Goal: Obtain resource: Download file/media

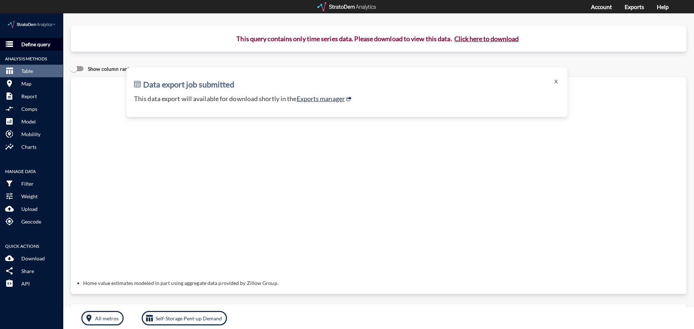
click button "storage Define query"
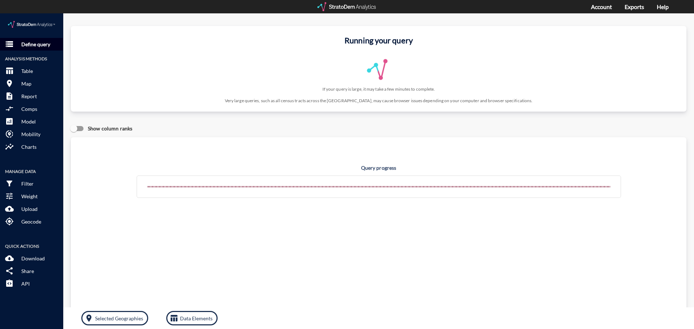
click p "Define query"
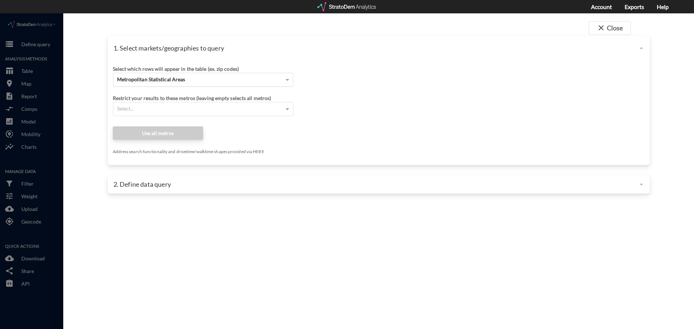
click div "Metropolitan Statistical Areas"
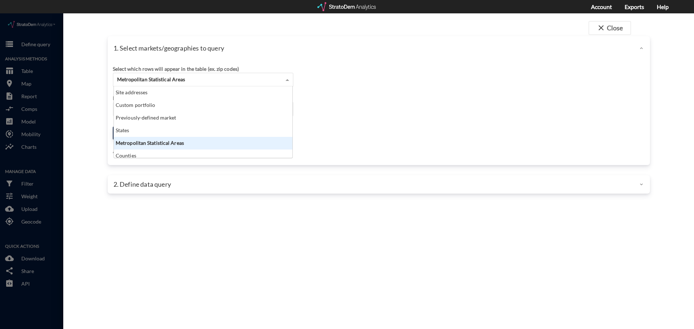
scroll to position [66, 174]
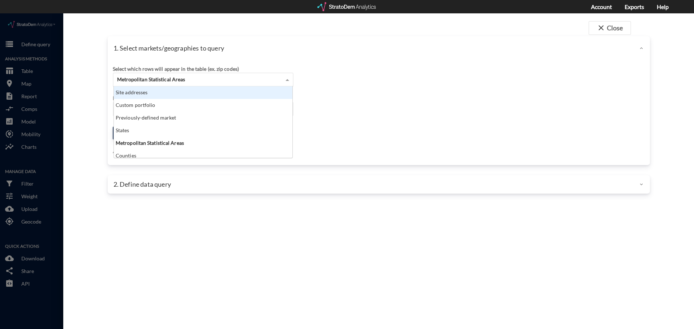
click div "Site addresses"
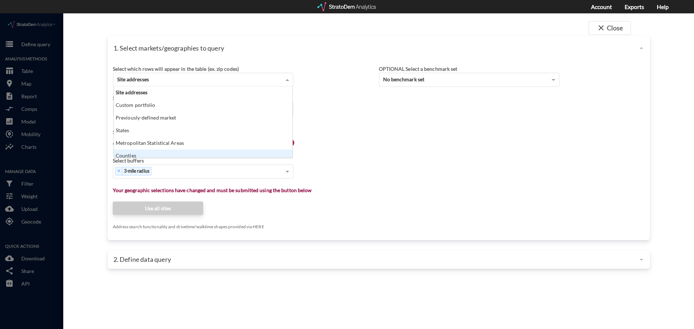
scroll to position [4, 0]
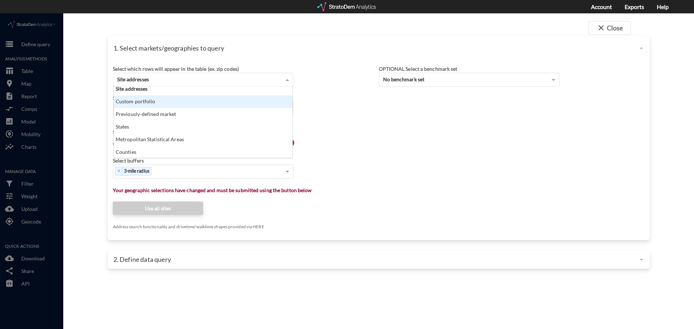
click div "Search for a site address Enter an address Enter an address"
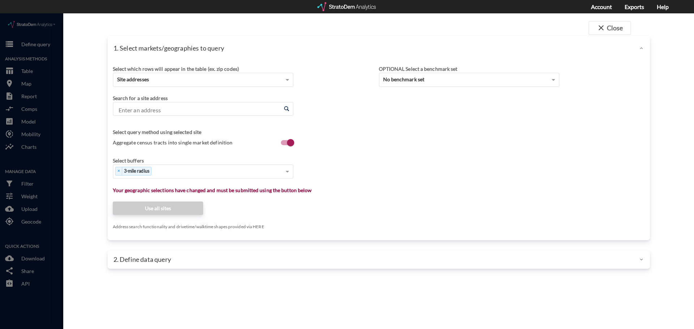
click input "Enter an address"
paste input "415 Adams St, Bedford Hills, NY 10507"
click li "415 Adams St, Bedford Hills, New York"
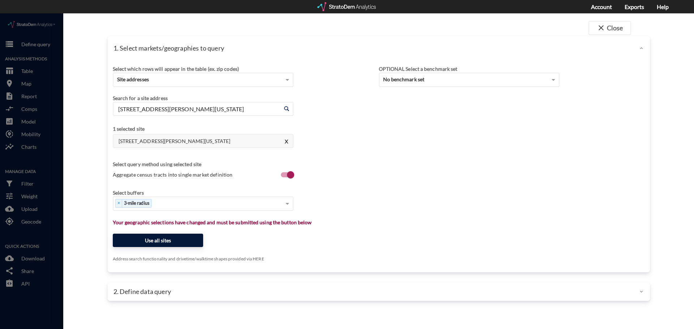
type input "415 Adams St, Bedford Hills, New York"
click button "Use all sites"
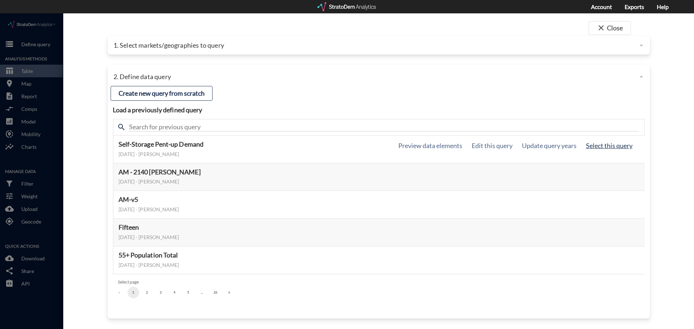
click button "Select this query"
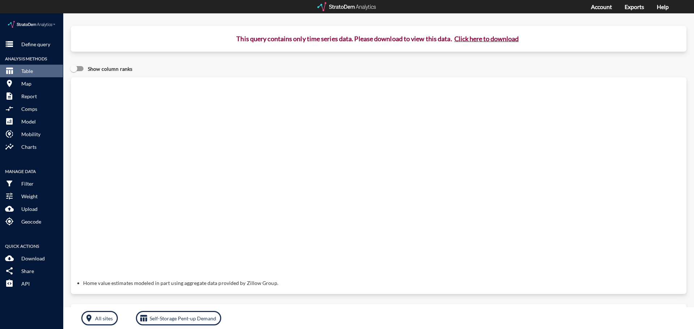
click button "Click here to download"
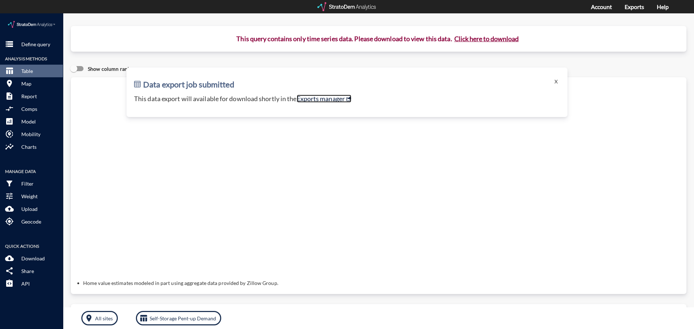
click link "Exports manager"
click p "Define query"
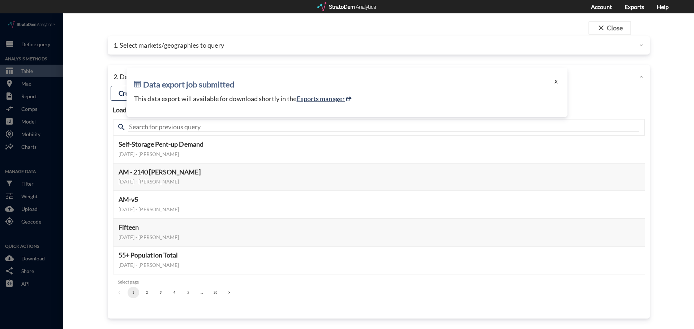
click button "X"
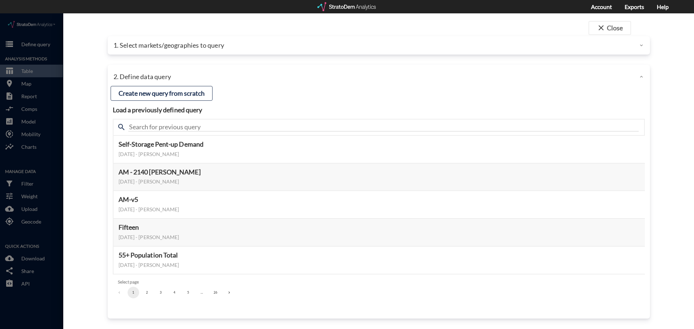
click p "1. Select markets/geographies to query"
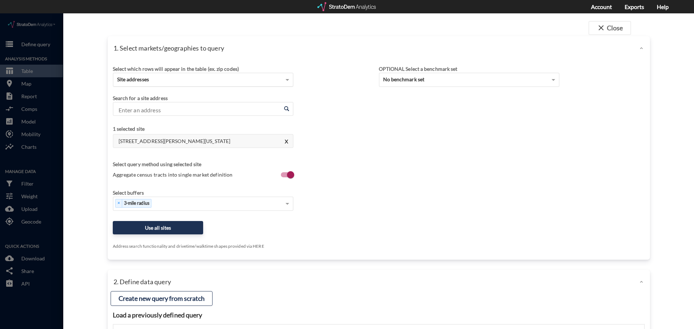
click div "Site addresses"
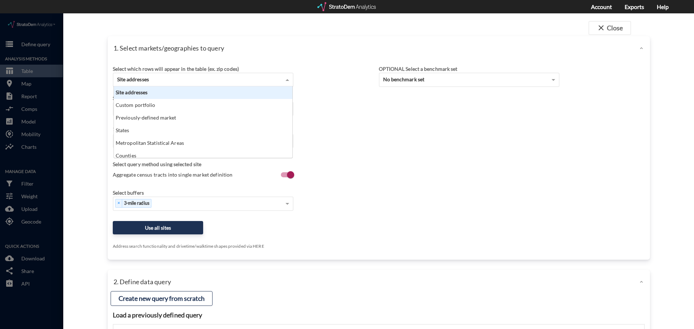
scroll to position [66, 174]
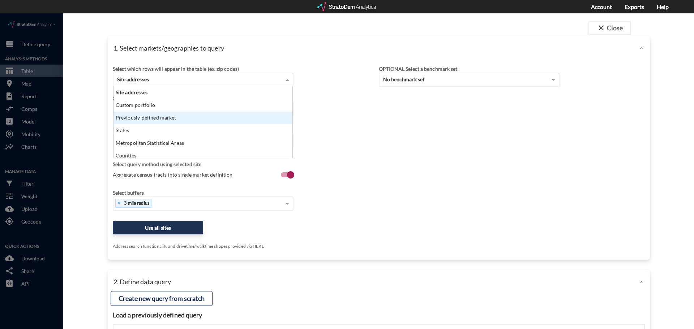
click div "Previously-defined market"
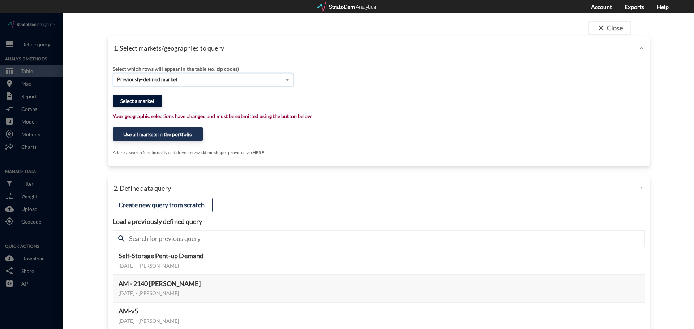
click button "Select a market"
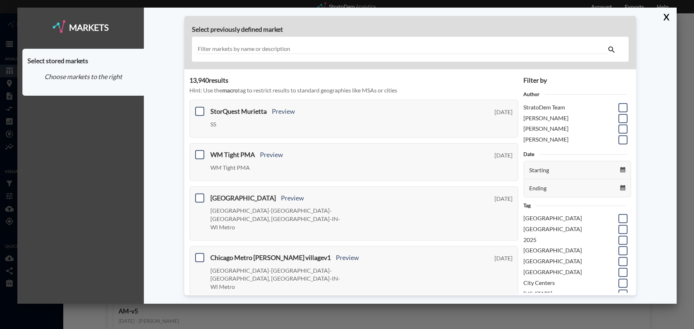
click at [283, 47] on input "text" at bounding box center [402, 49] width 410 height 10
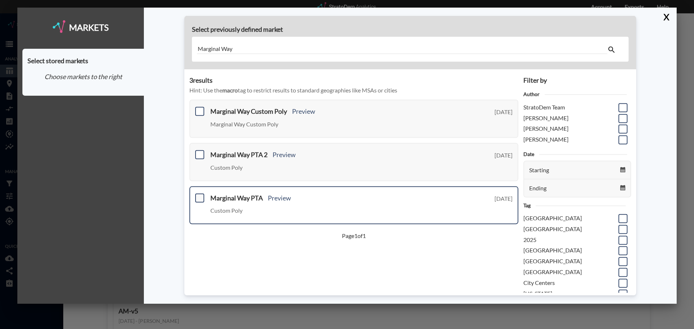
type input "Marginal Way"
click at [198, 200] on span at bounding box center [199, 197] width 9 height 9
click at [199, 195] on input "checkbox" at bounding box center [199, 195] width 0 height 0
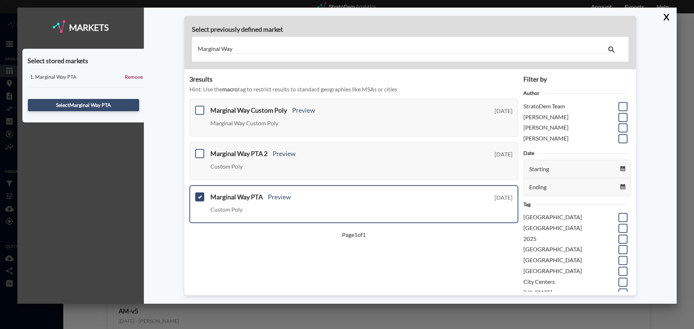
scroll to position [0, 0]
click at [96, 103] on button "Select Marginal Way PTA" at bounding box center [83, 105] width 111 height 12
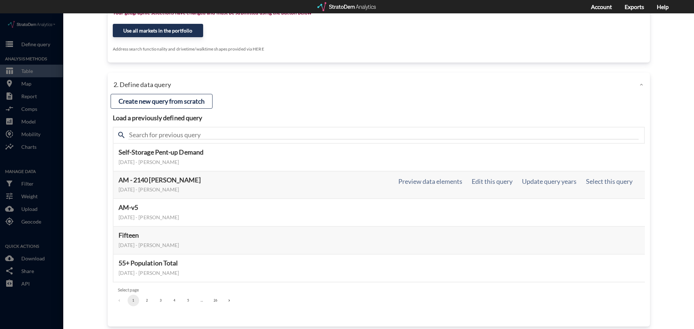
scroll to position [124, 0]
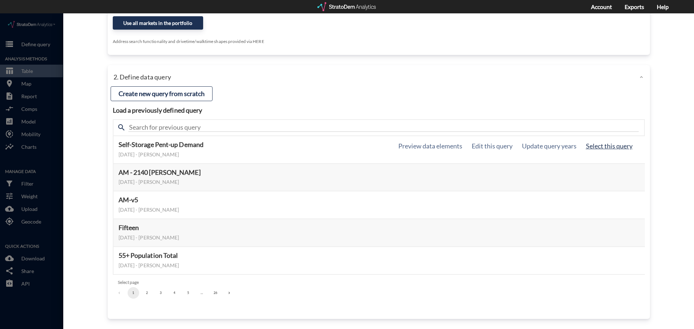
click button "Select this query"
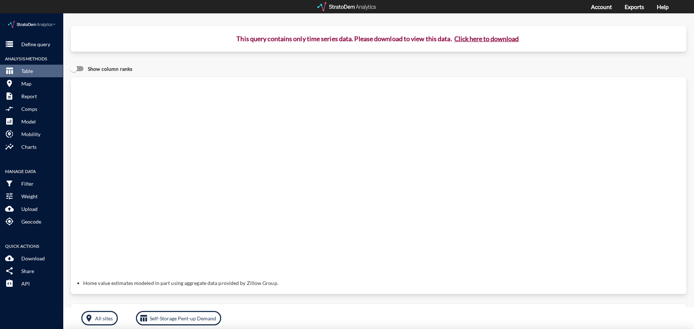
scroll to position [0, 0]
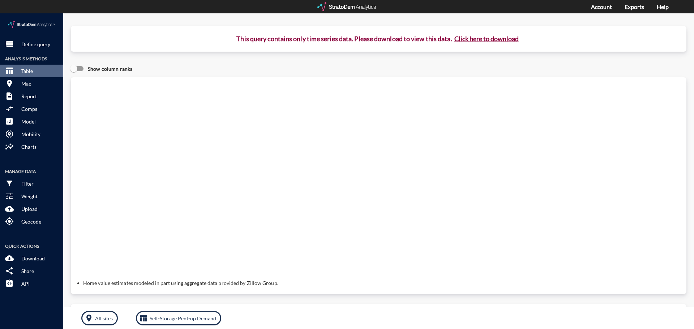
click button "Click here to download"
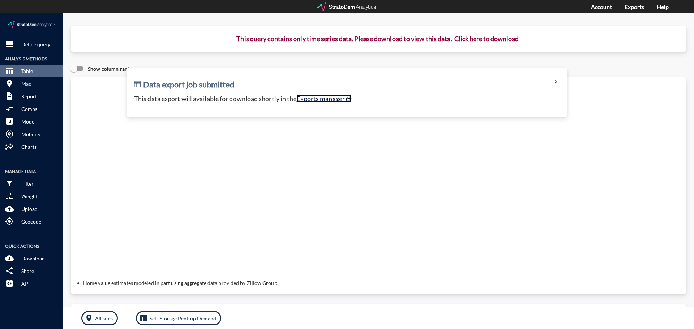
click link "Exports manager"
click p "Define query"
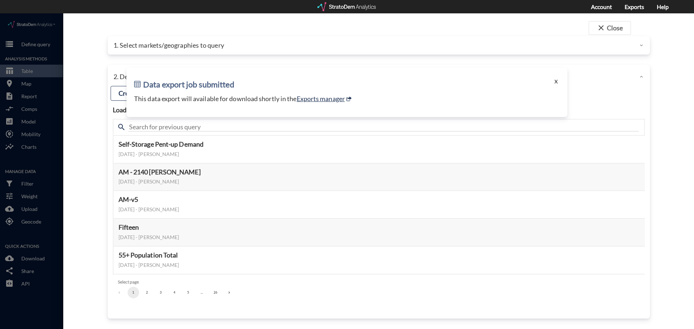
click button "X"
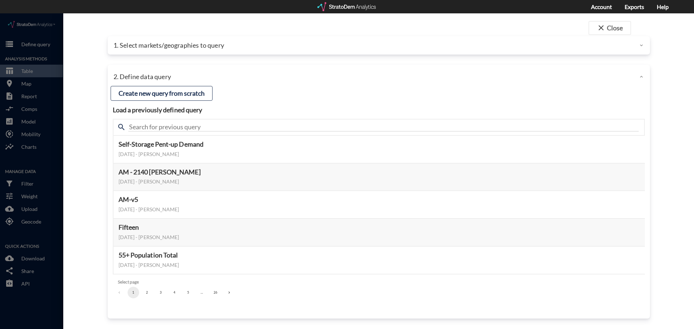
click div "1. Select markets/geographies to query"
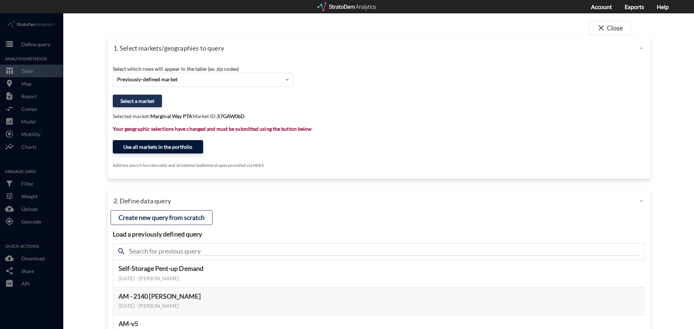
click button "Use all markets in the portfolio"
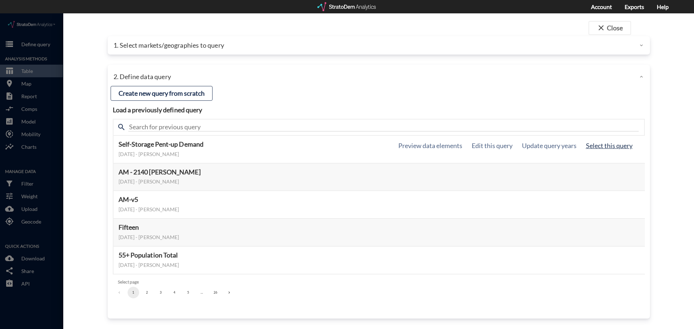
click button "Select this query"
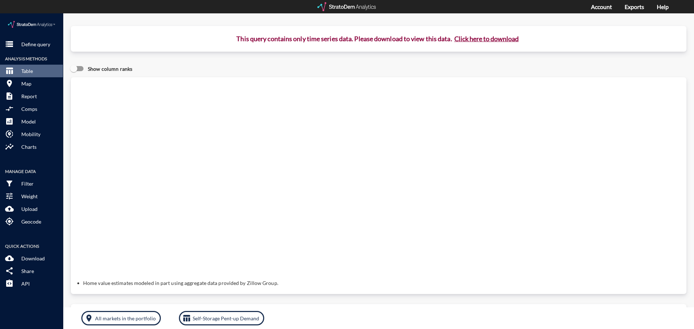
click button "Click here to download"
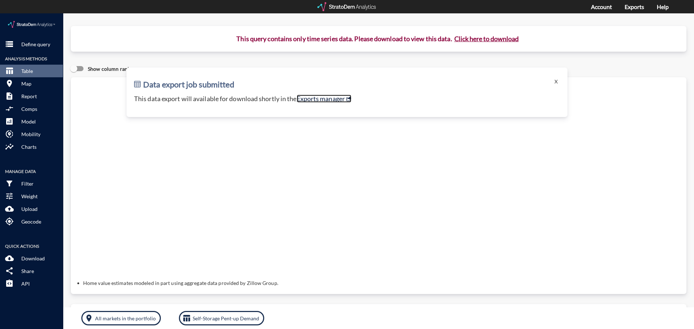
click link "Exports manager"
click button "storage Define query"
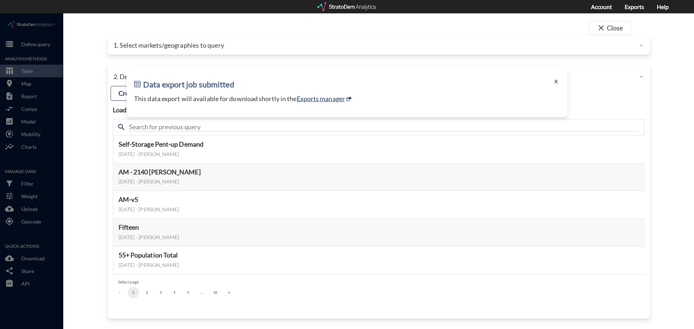
click button "X"
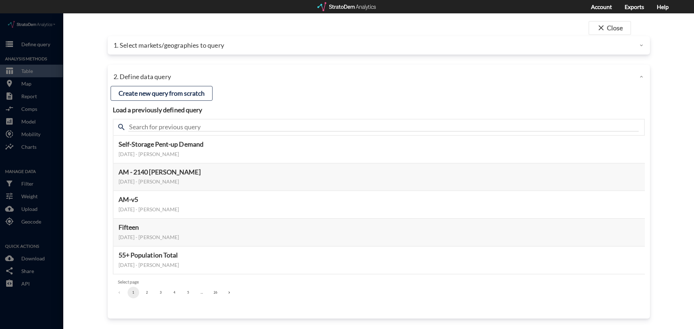
click p "1. Select markets/geographies to query"
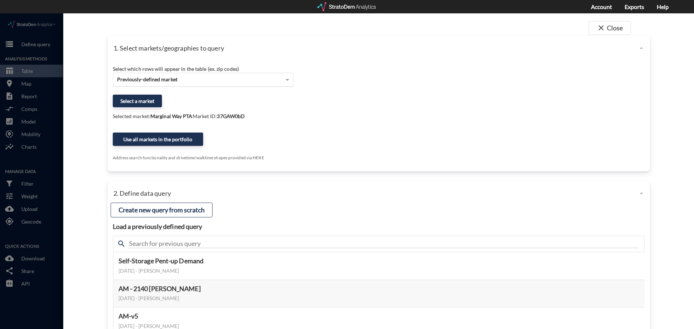
click div "Previously-defined market"
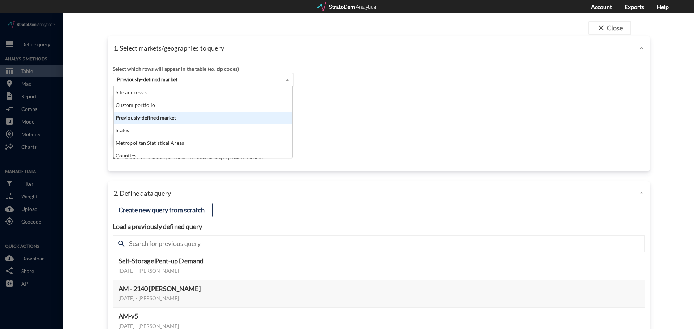
scroll to position [66, 174]
drag, startPoint x: 536, startPoint y: 99, endPoint x: 472, endPoint y: 97, distance: 64.0
click div "Select which rows will appear in the table (ex. zip codes) Previously-defined m…"
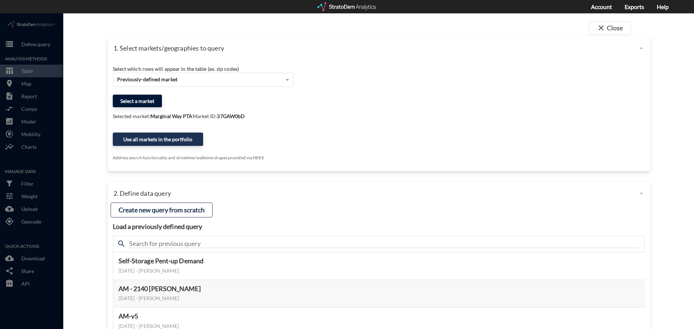
click button "Select a market"
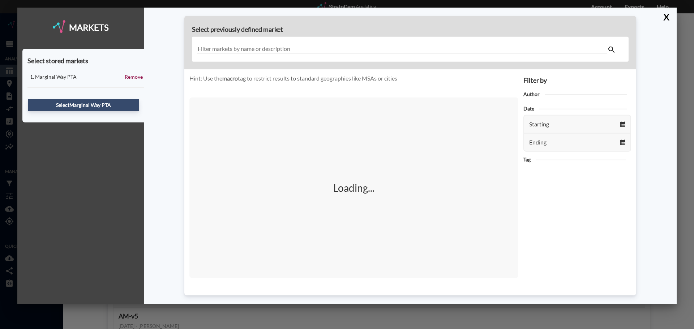
click at [248, 51] on input "text" at bounding box center [402, 49] width 410 height 10
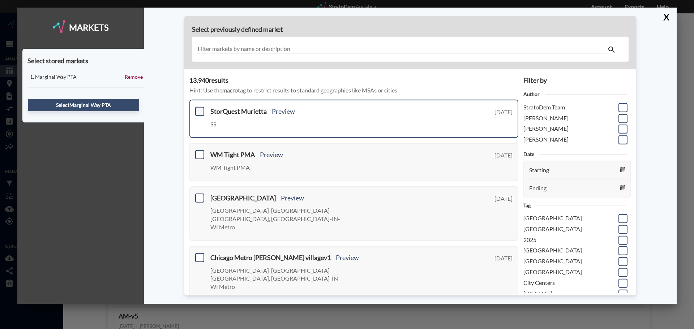
click at [197, 111] on span at bounding box center [199, 111] width 9 height 9
click at [199, 108] on input "checkbox" at bounding box center [199, 108] width 0 height 0
click at [108, 111] on div "Select StorQuest Murietta" at bounding box center [82, 105] width 111 height 20
click at [108, 105] on button "Select StorQuest Murietta" at bounding box center [83, 105] width 111 height 12
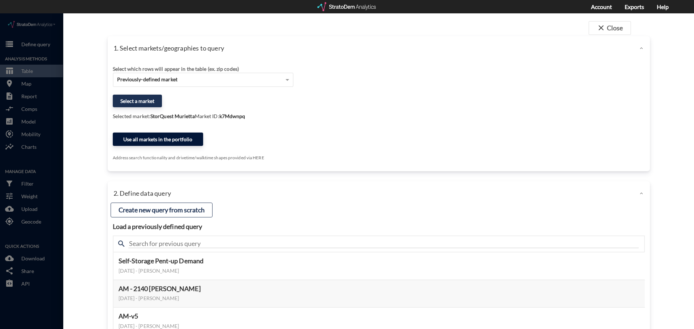
click button "Use all markets in the portfolio"
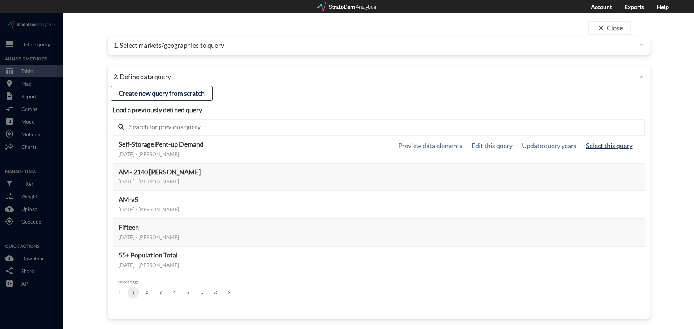
click button "Select this query"
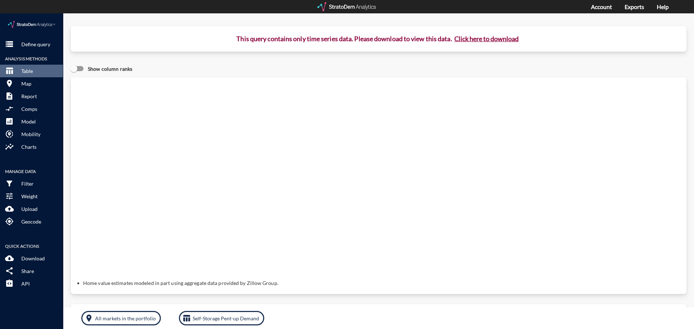
click button "Click here to download"
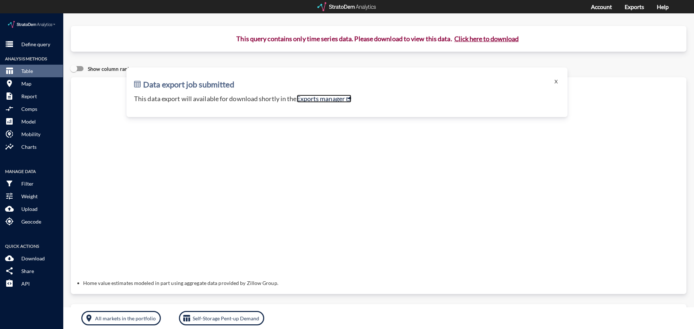
click link "Exports manager"
click p "Define query"
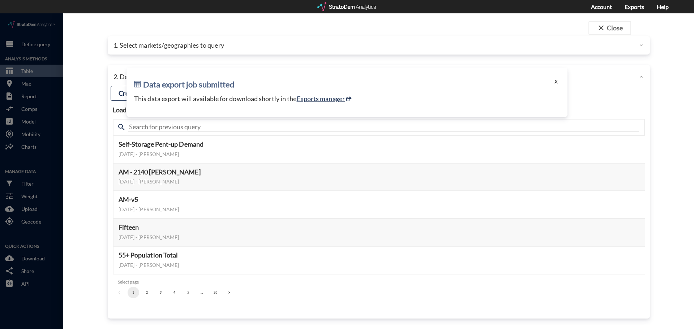
click button "X"
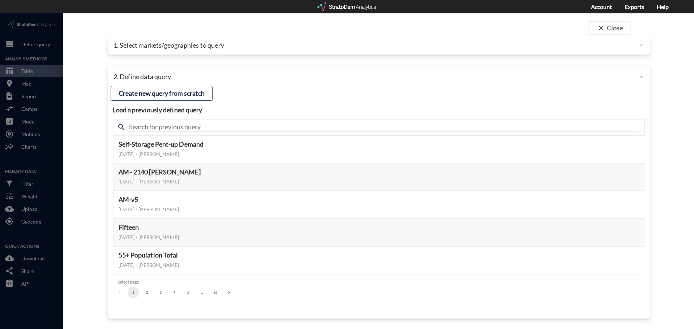
click div "close Close 1. Select markets/geographies to query Select which rows will appea…"
click div "1. Select markets/geographies to query"
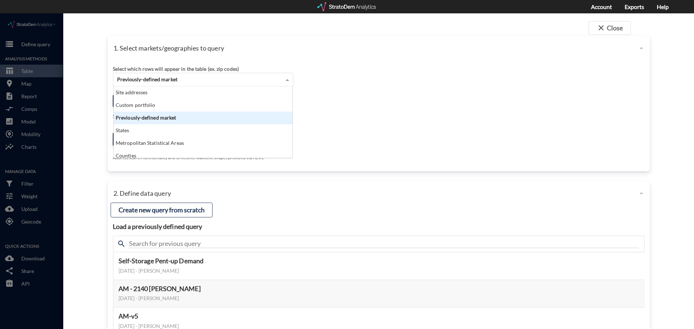
click span "Previously-defined market"
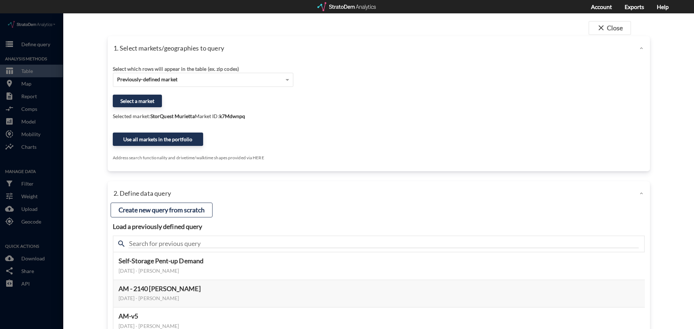
click div "Select which rows will appear in the table (ex. zip codes) Previously-defined m…"
click div "Previously-defined market"
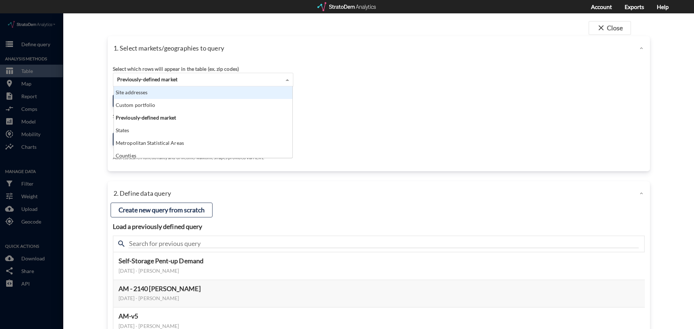
click div "Site addresses"
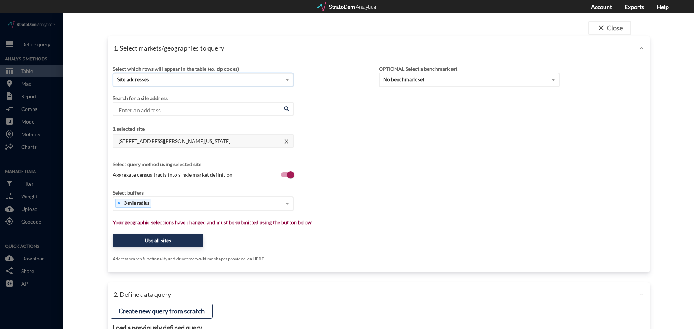
click input "Enter an address"
paste input "517 N White Horse Pike, Magnolia, NJ 08049"
click li "517 N White Horse Pike, Magnolia, New Jersey"
type input "517 N White Horse Pike, Magnolia, New Jersey"
click div "Select which rows will appear in the table (ex. zip codes) Site addresses Selec…"
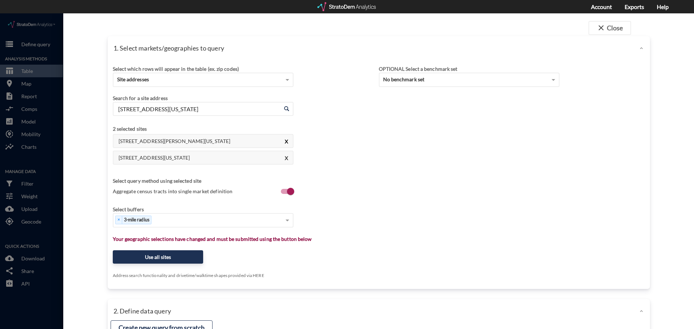
click button "X"
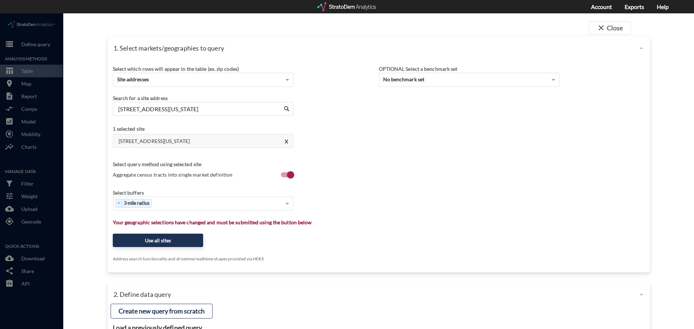
click div "Select which rows will appear in the table (ex. zip codes) Site addresses Selec…"
click button "Use all sites"
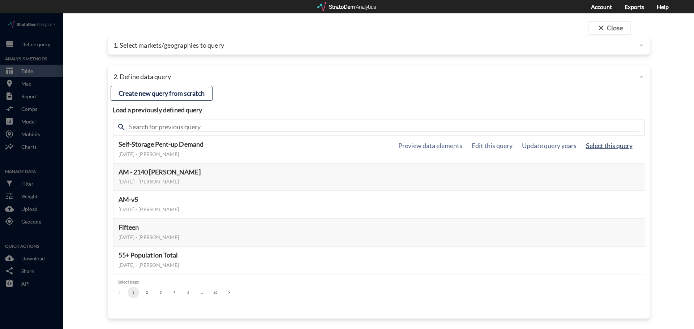
click button "Select this query"
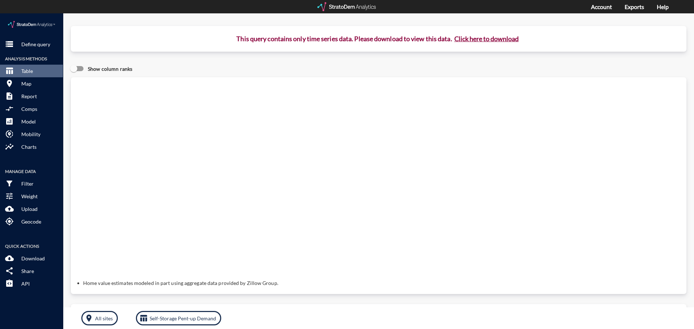
click button "Click here to download"
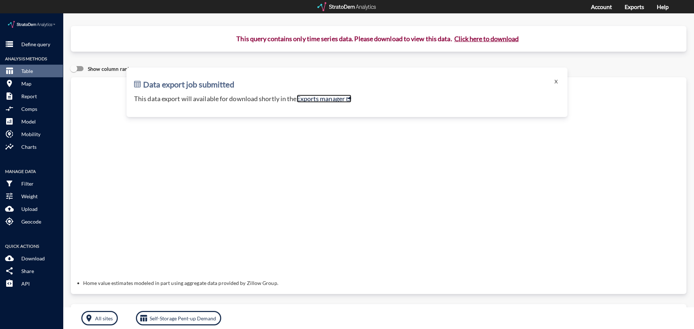
click link "Exports manager"
click button "storage Define query"
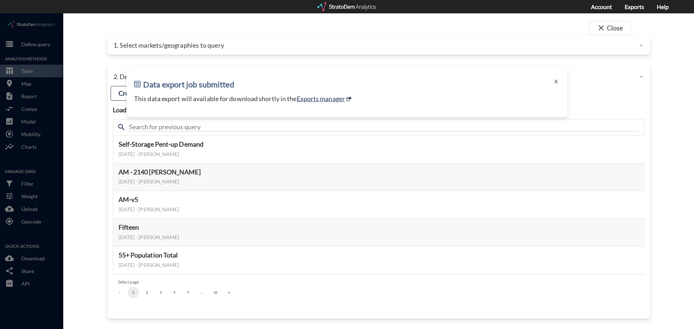
click div "1. Select markets/geographies to query"
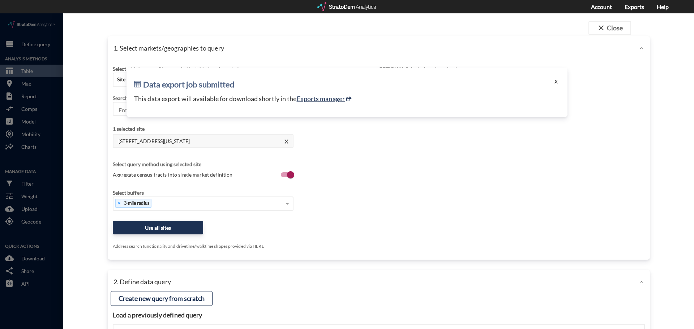
click button "X"
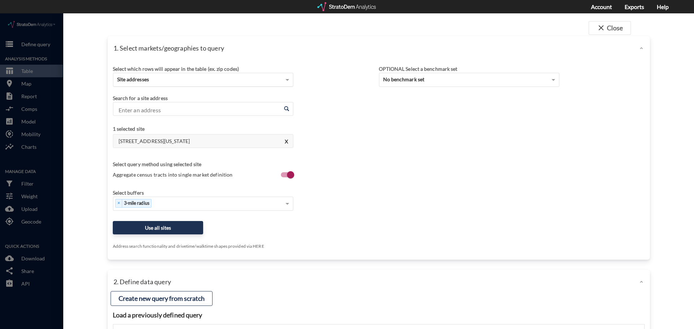
click div "Site addresses"
click div "Select which rows will appear in the table (ex. zip codes) Site addresses Selec…"
click input "Enter an address"
paste input "15640 Roscoe Blvd, Van Nuys, CA 91406"
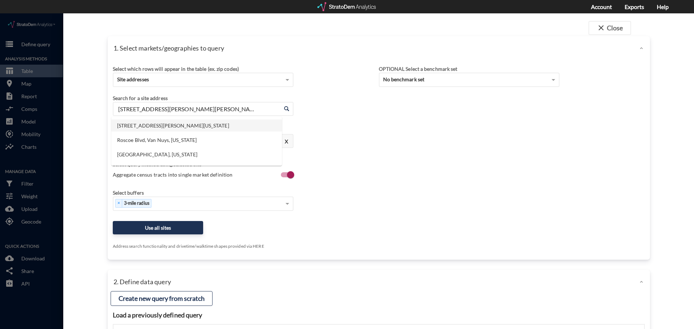
click li "15640 Roscoe Blvd, Van Nuys, California"
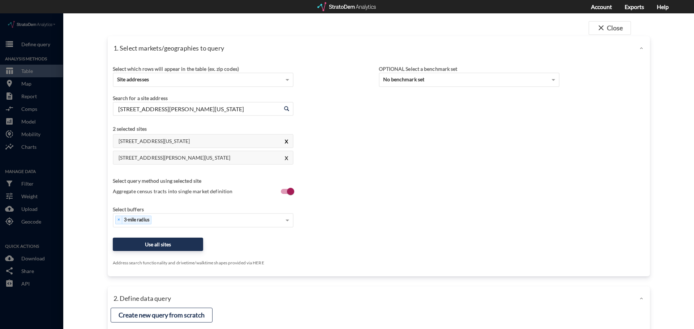
type input "15640 Roscoe Blvd, Van Nuys, California"
click button "X"
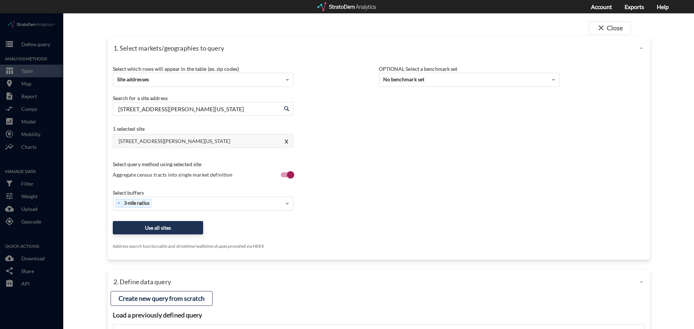
click span "3-mile radius"
click div "Select..."
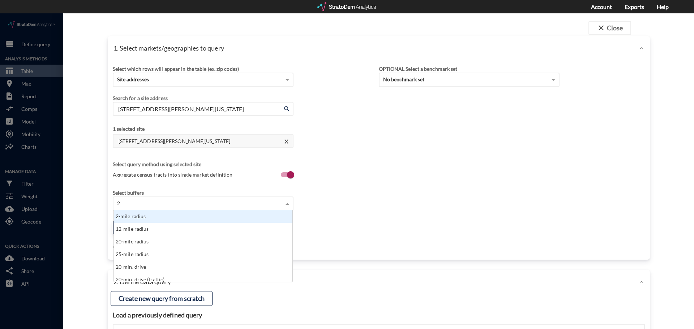
type input "2"
click div "2-mile radius"
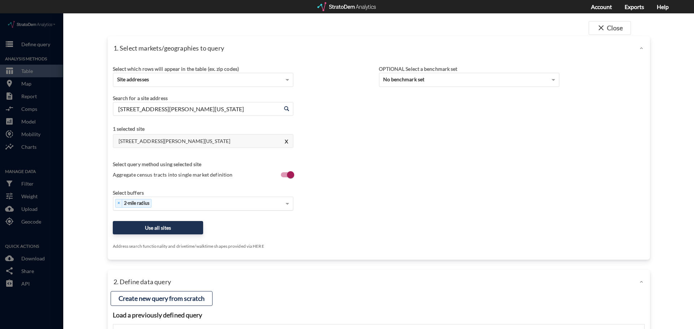
click div "Select which rows will appear in the table (ex. zip codes) Site addresses Selec…"
click button "Use all sites"
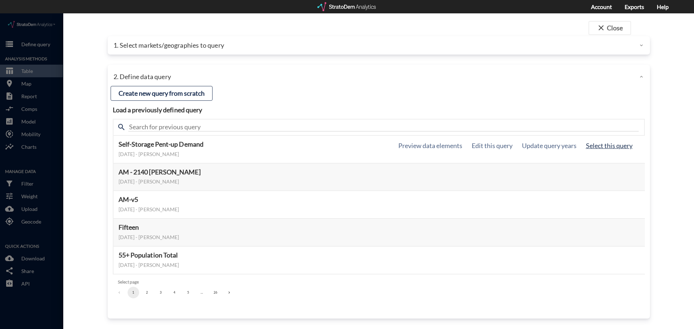
click button "Select this query"
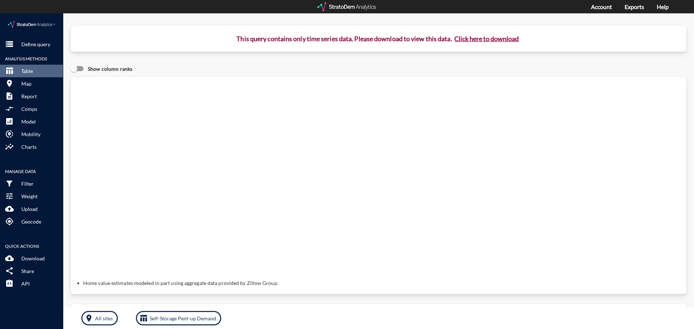
click button "Click here to download"
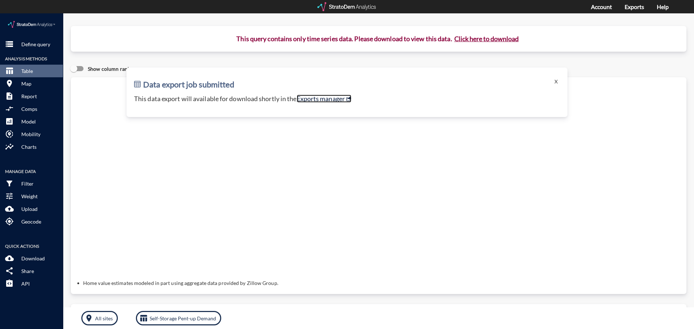
click link "Exports manager"
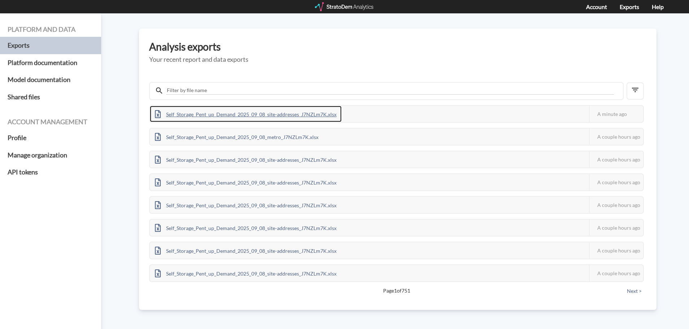
click at [318, 118] on div "Self_Storage_Pent_up_Demand_2025_09_08_site-addresses_J7NZLm7K.xlsx" at bounding box center [246, 114] width 192 height 16
click at [233, 110] on div "Self_Storage_Pent_up_Demand_2025_09_08_site-addresses_J7NZLm7K.xlsx" at bounding box center [246, 114] width 192 height 16
click at [194, 115] on div "Self_Storage_Pent_up_Demand_2025_09_08_site-addresses_J7NZLm7K.xlsx" at bounding box center [246, 114] width 192 height 16
click at [312, 111] on div "Self_Storage_Pent_up_Demand_2025_09_08_custom-portfolio_J7NZLm7K.xlsx" at bounding box center [249, 114] width 199 height 16
click at [248, 119] on div "Self_Storage_Pent_up_Demand_2025_09_08_custom-portfolio_J7NZLm7K.xlsx" at bounding box center [249, 114] width 199 height 16
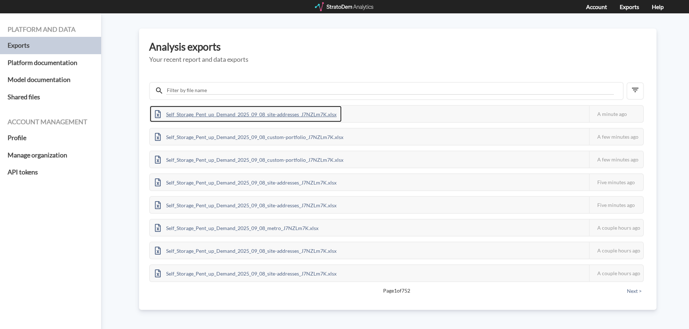
click at [329, 118] on div "Self_Storage_Pent_up_Demand_2025_09_08_site-addresses_J7NZLm7K.xlsx" at bounding box center [246, 114] width 192 height 16
click at [262, 115] on div "Self_Storage_Pent_up_Demand_2025_09_08_site-addresses_J7NZLm7K.xlsx" at bounding box center [246, 114] width 192 height 16
